Goal: Information Seeking & Learning: Learn about a topic

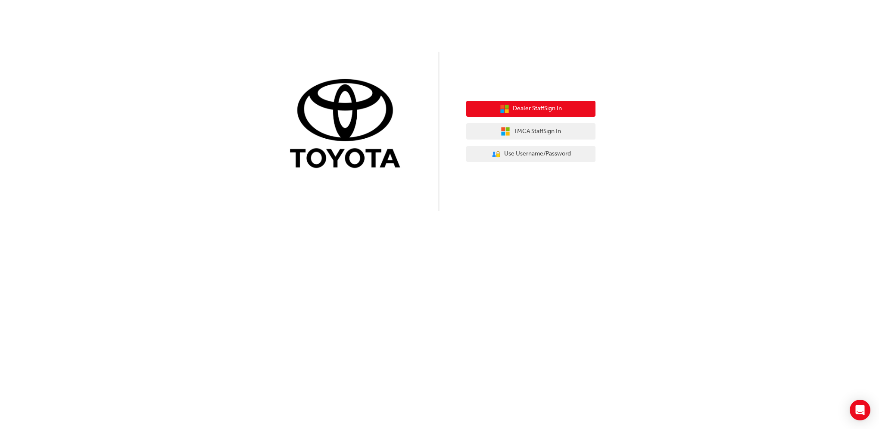
click at [508, 113] on button "Dealer Staff Sign In" at bounding box center [530, 109] width 129 height 16
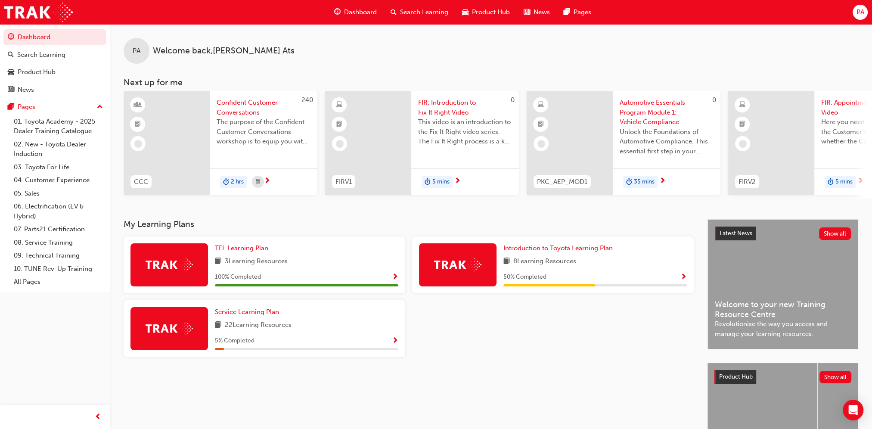
click at [419, 11] on span "Search Learning" at bounding box center [424, 12] width 48 height 10
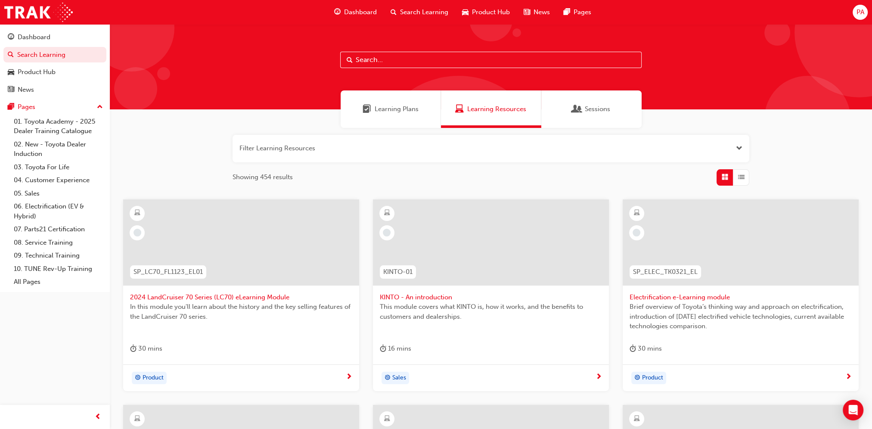
click at [372, 59] on input "text" at bounding box center [491, 60] width 302 height 16
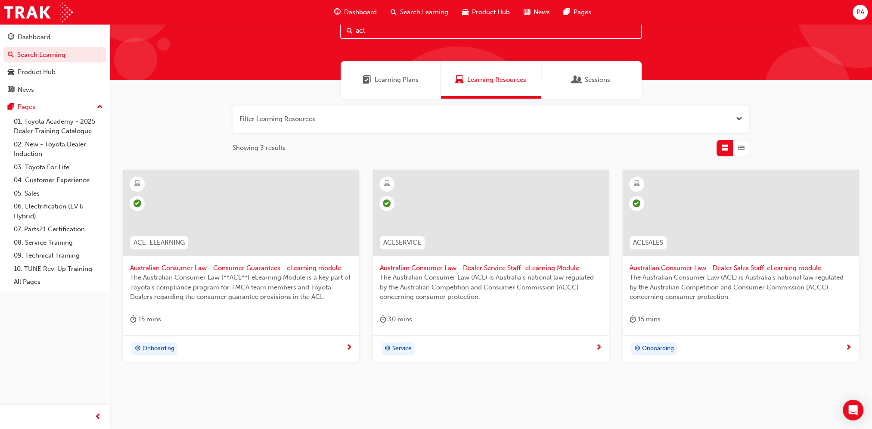
scroll to position [46, 0]
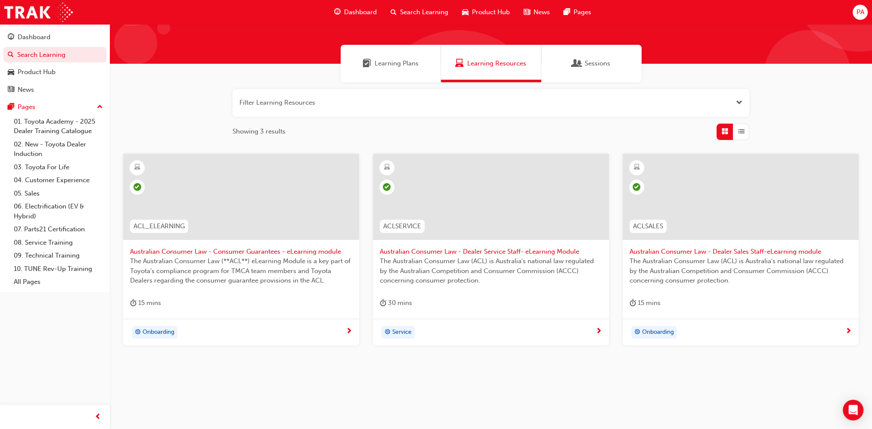
type input "acl"
click at [140, 188] on span "learningRecordVerb_COMPLETE-icon" at bounding box center [138, 187] width 8 height 8
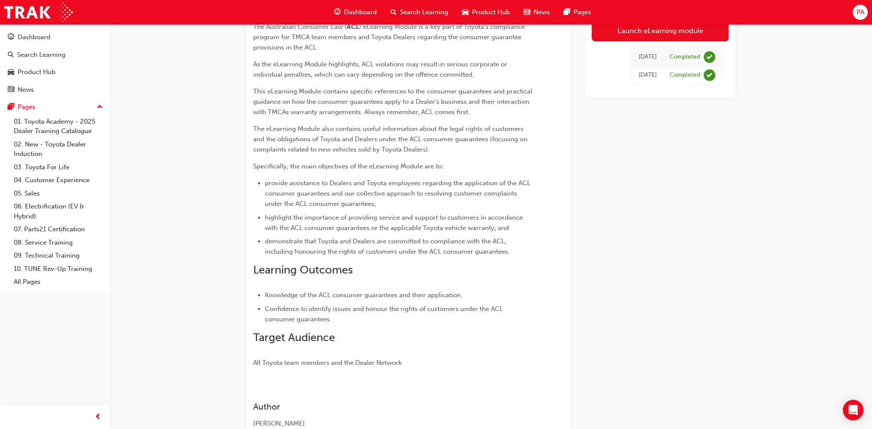
scroll to position [48, 0]
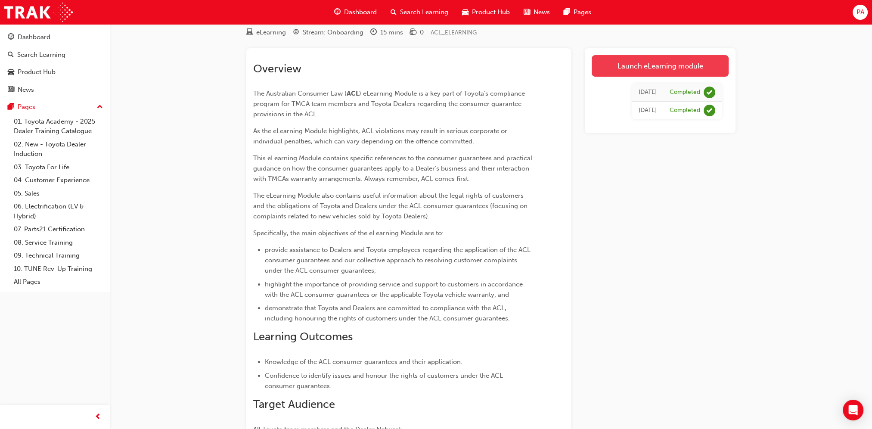
click at [653, 69] on link "Launch eLearning module" at bounding box center [660, 66] width 137 height 22
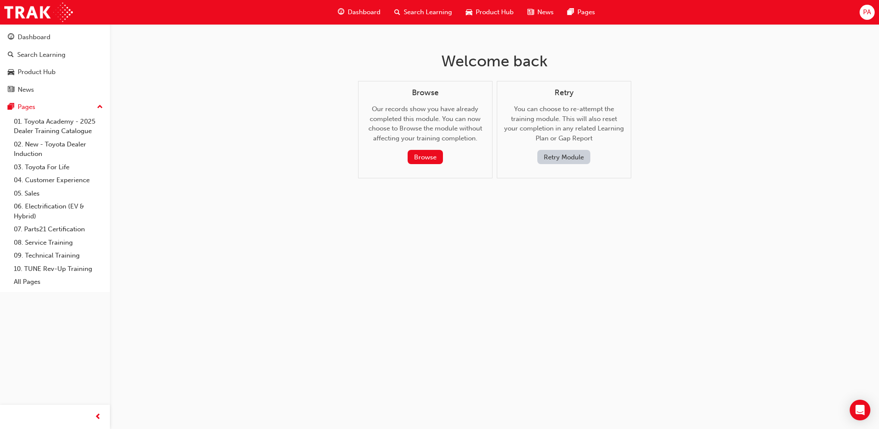
click at [554, 153] on button "Retry Module" at bounding box center [563, 157] width 53 height 14
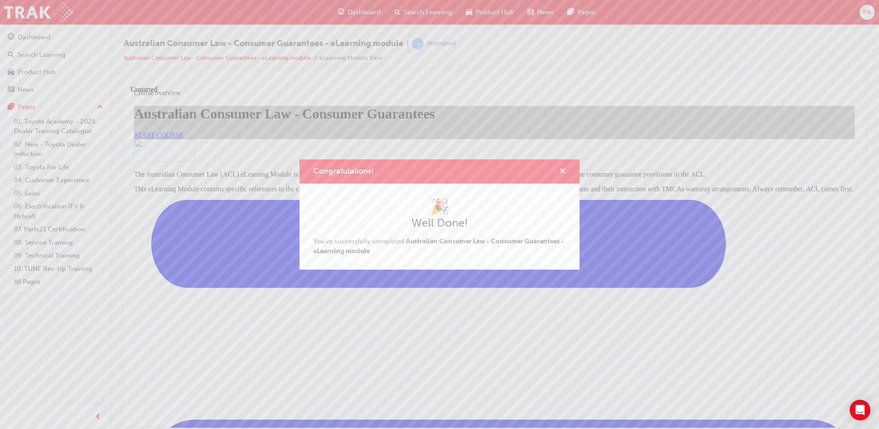
click at [562, 170] on span "cross-icon" at bounding box center [562, 172] width 6 height 8
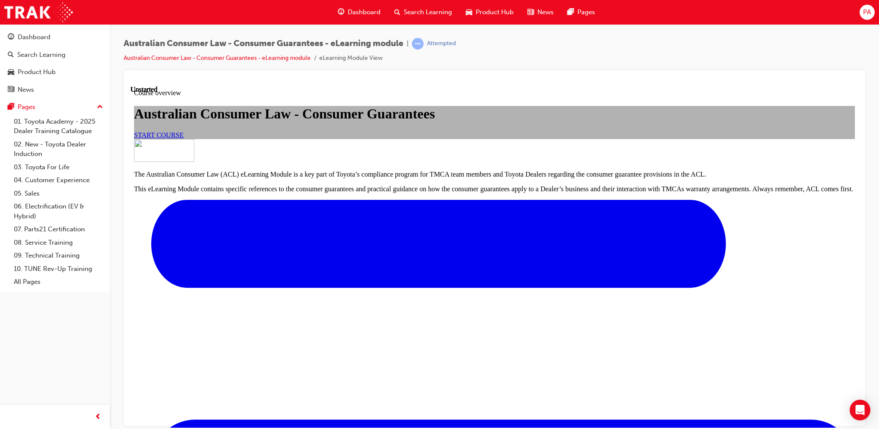
click at [184, 138] on link "START COURSE" at bounding box center [159, 134] width 50 height 7
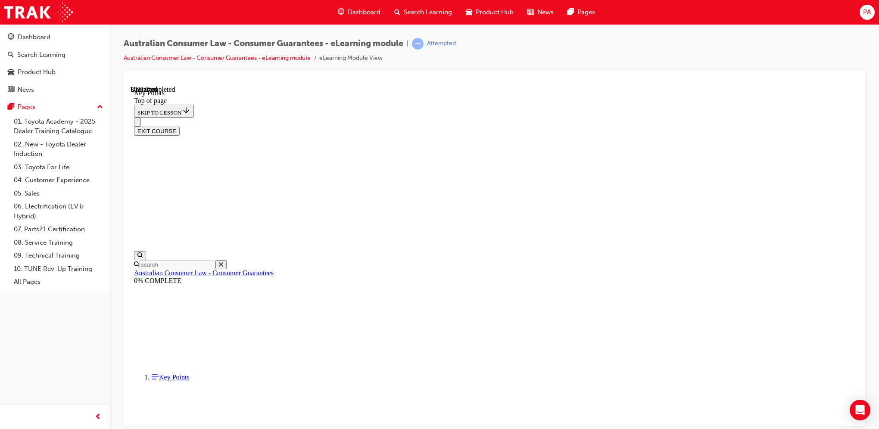
scroll to position [343, 0]
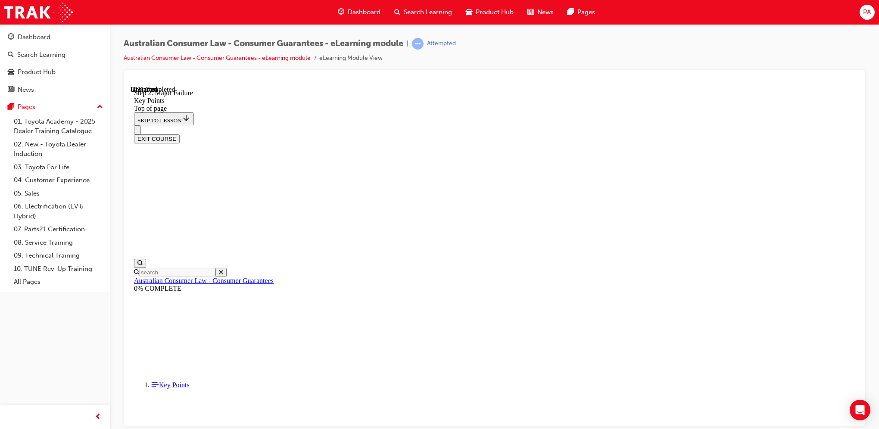
scroll to position [1603, 0]
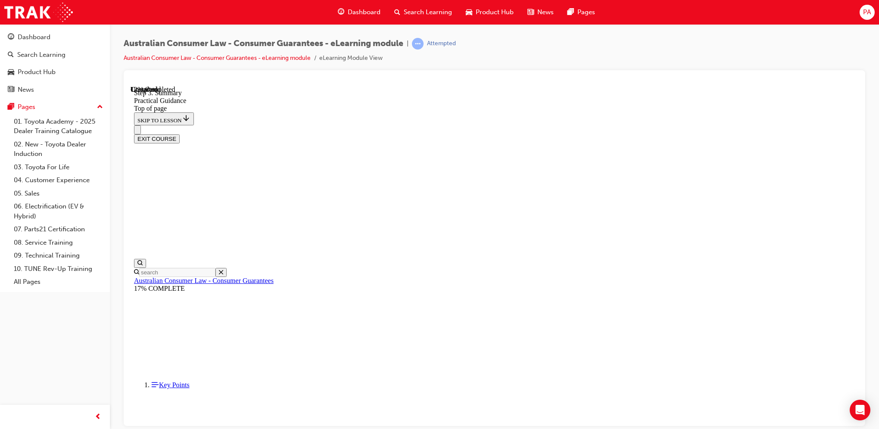
drag, startPoint x: 388, startPoint y: 198, endPoint x: 394, endPoint y: 214, distance: 17.0
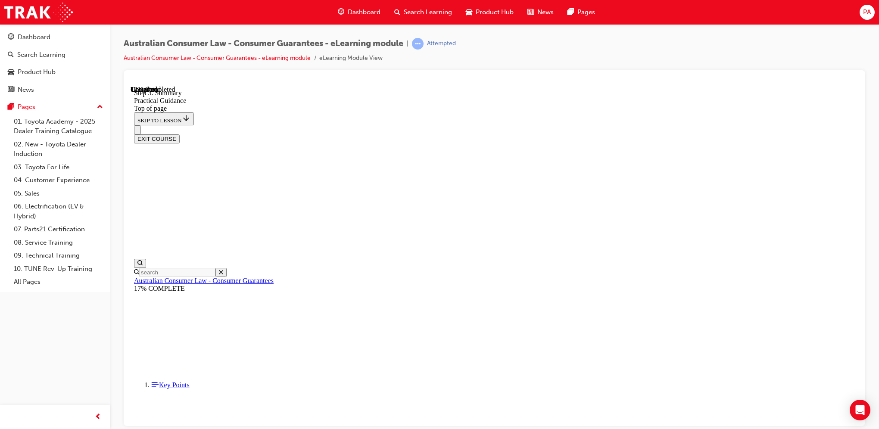
scroll to position [172, 0]
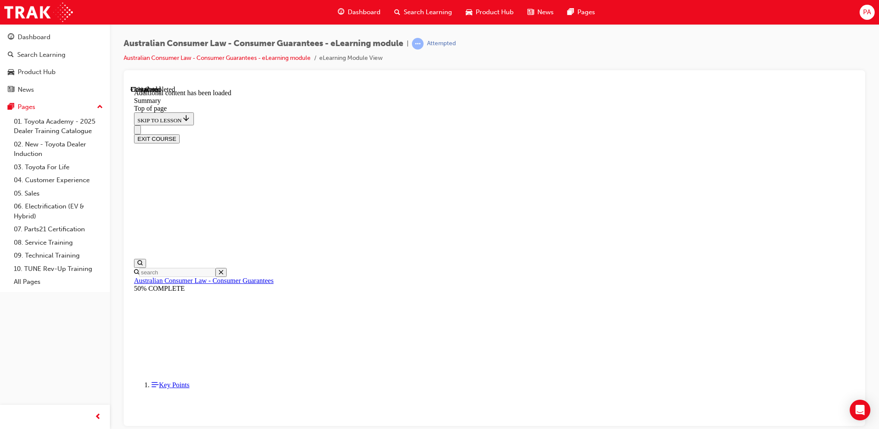
drag, startPoint x: 564, startPoint y: 360, endPoint x: 524, endPoint y: 351, distance: 41.1
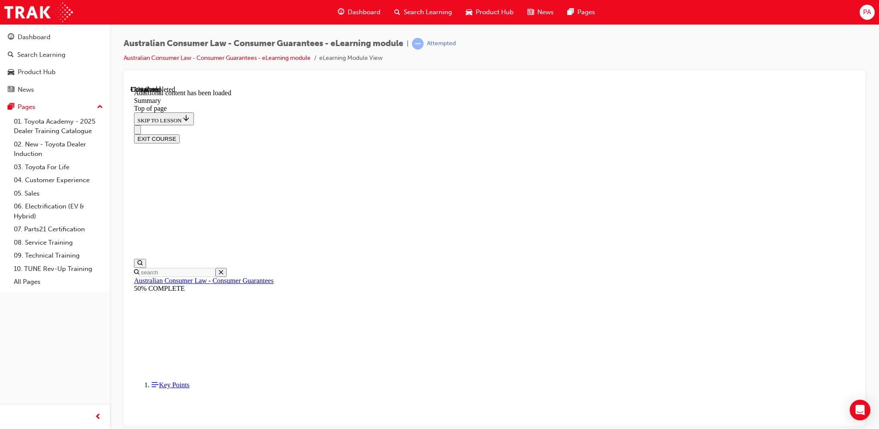
scroll to position [779, 0]
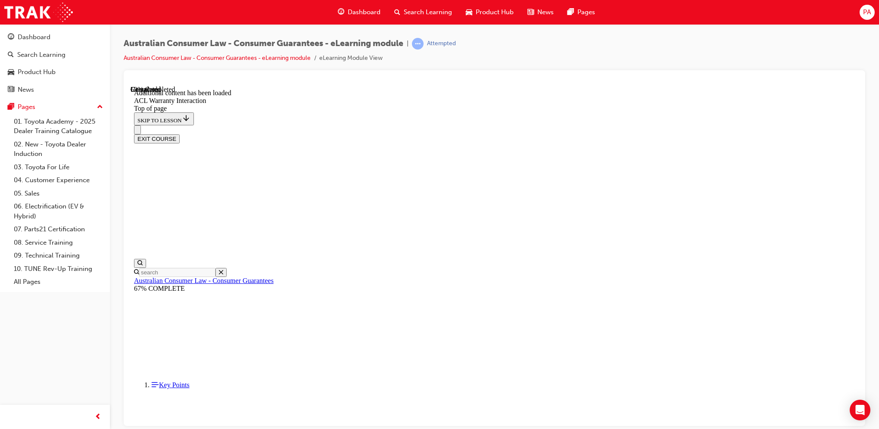
drag, startPoint x: 395, startPoint y: 260, endPoint x: 408, endPoint y: 289, distance: 31.1
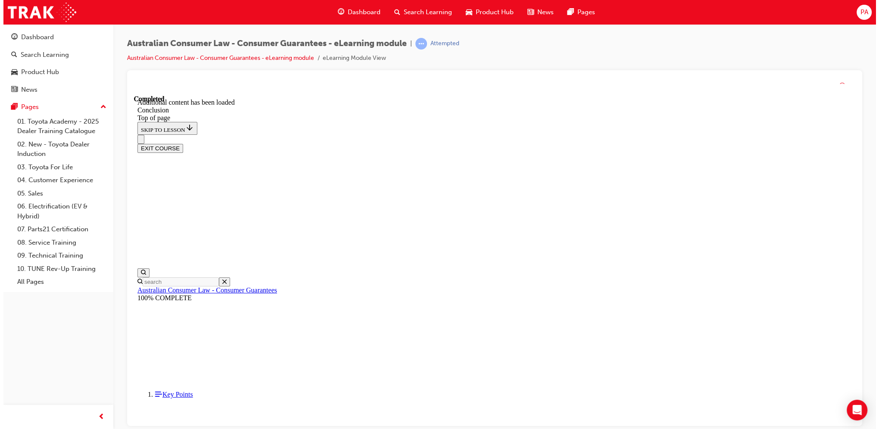
scroll to position [32, 0]
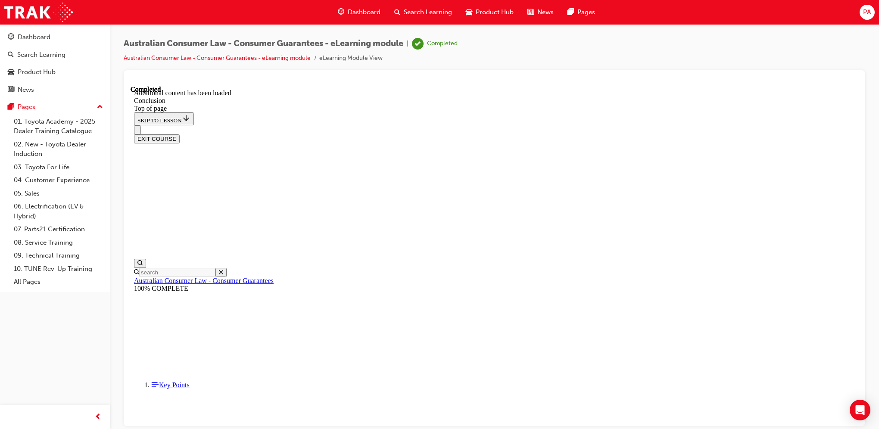
click at [180, 134] on button "EXIT COURSE" at bounding box center [157, 138] width 46 height 9
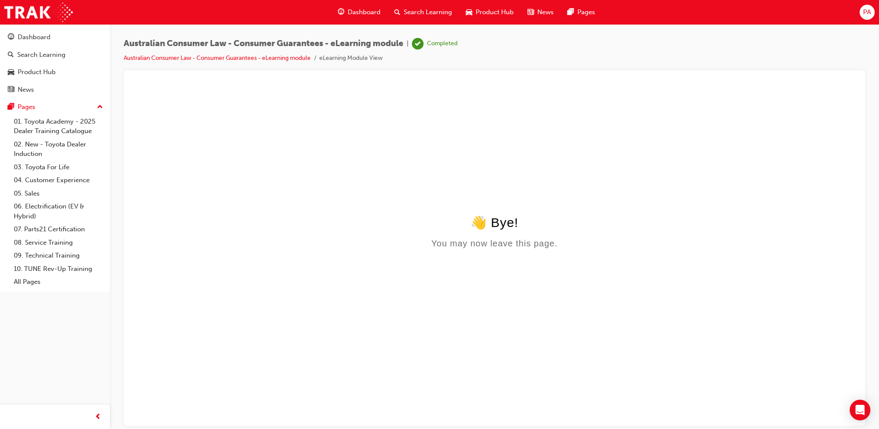
scroll to position [0, 0]
